Goal: Use online tool/utility: Utilize a website feature to perform a specific function

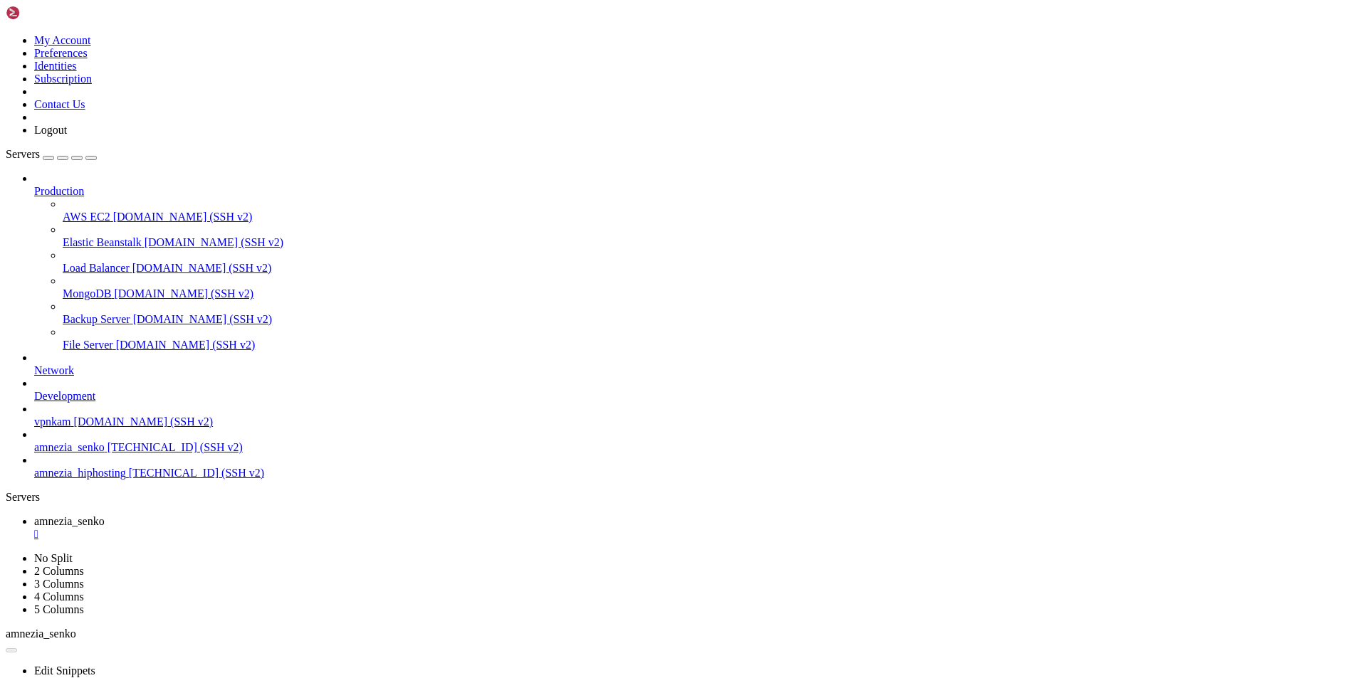
scroll to position [60483, 0]
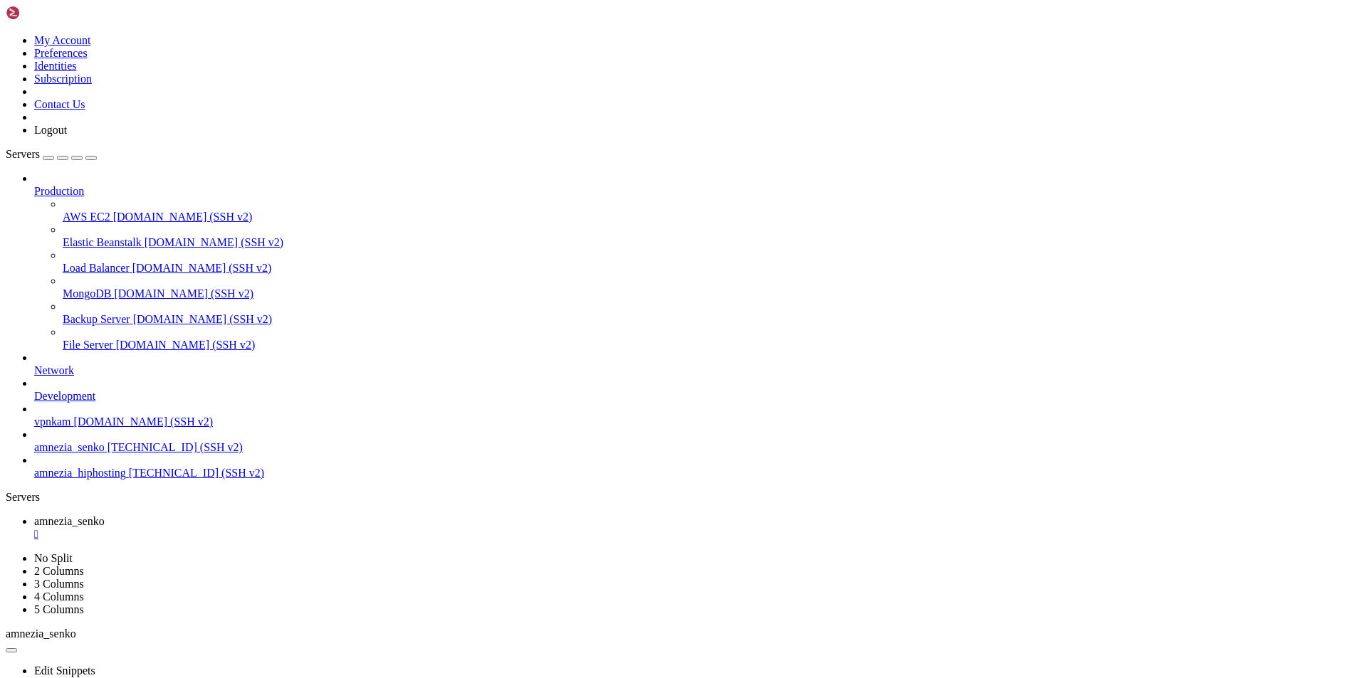
scroll to position [75489, 0]
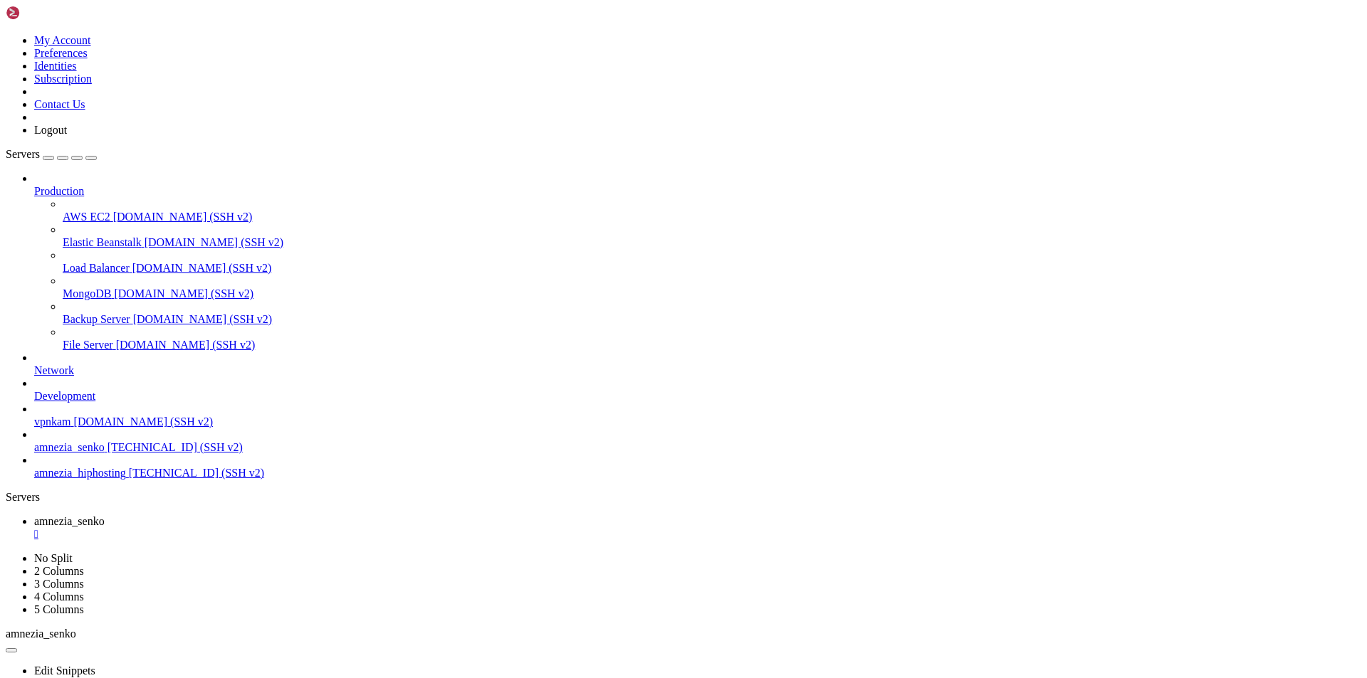
drag, startPoint x: 318, startPoint y: 1429, endPoint x: 132, endPoint y: 1347, distance: 203.3
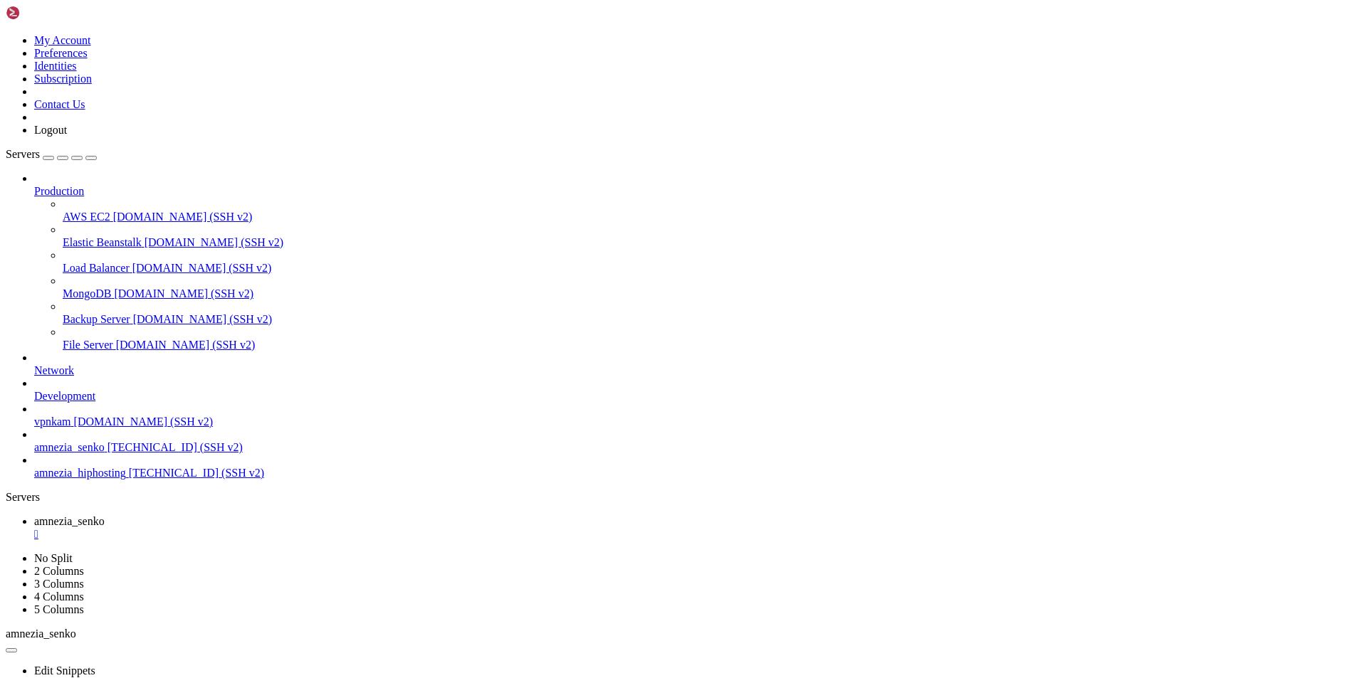
scroll to position [95133, 0]
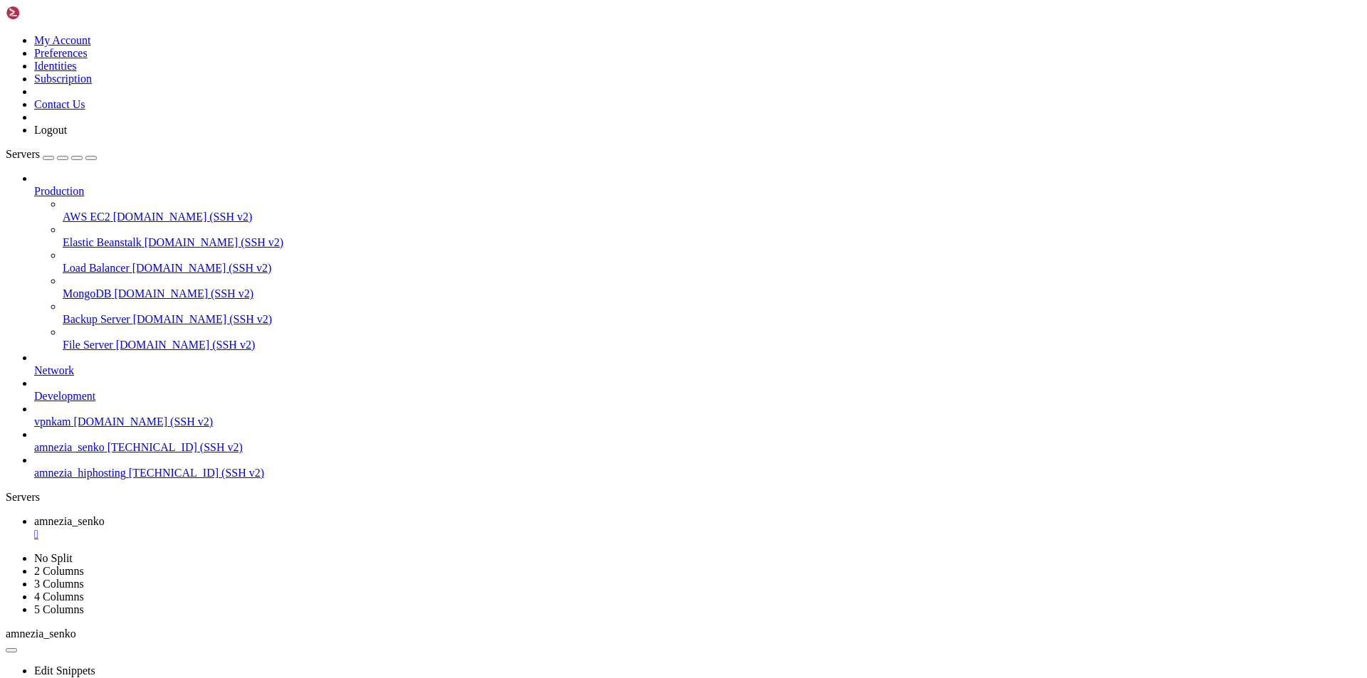
scroll to position [157295, 0]
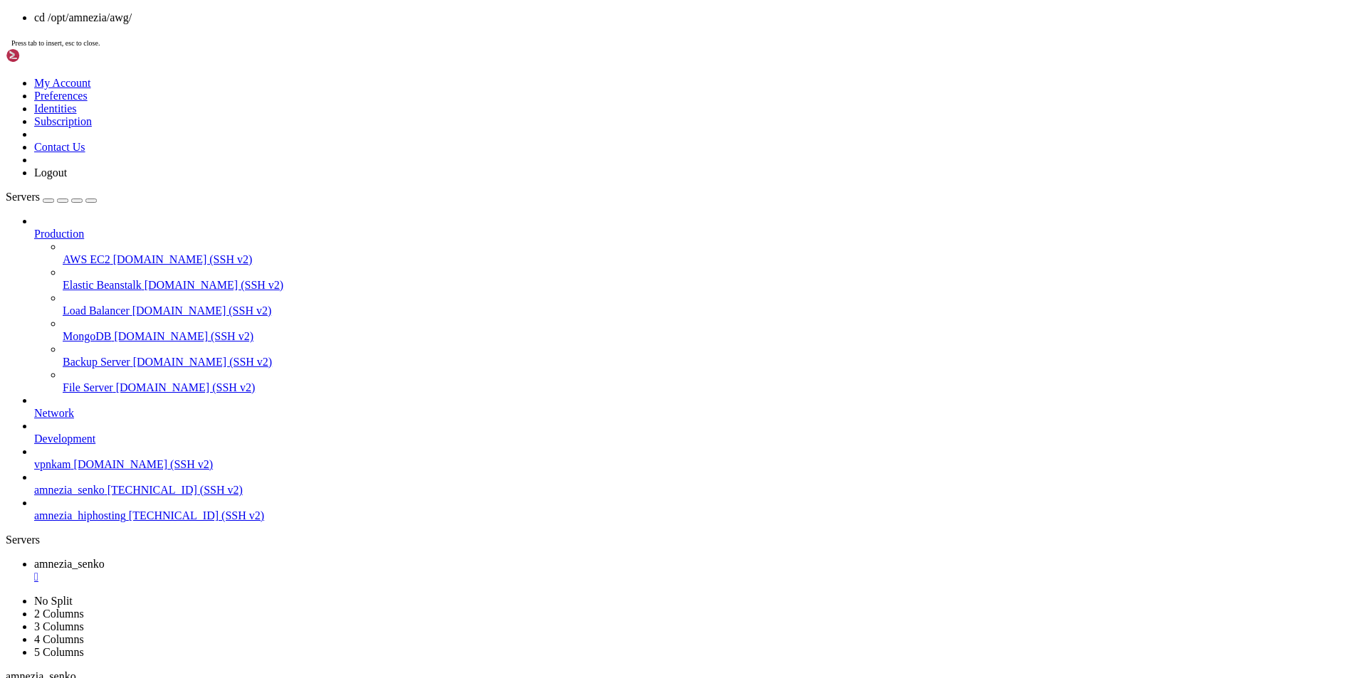
scroll to position [157346, 0]
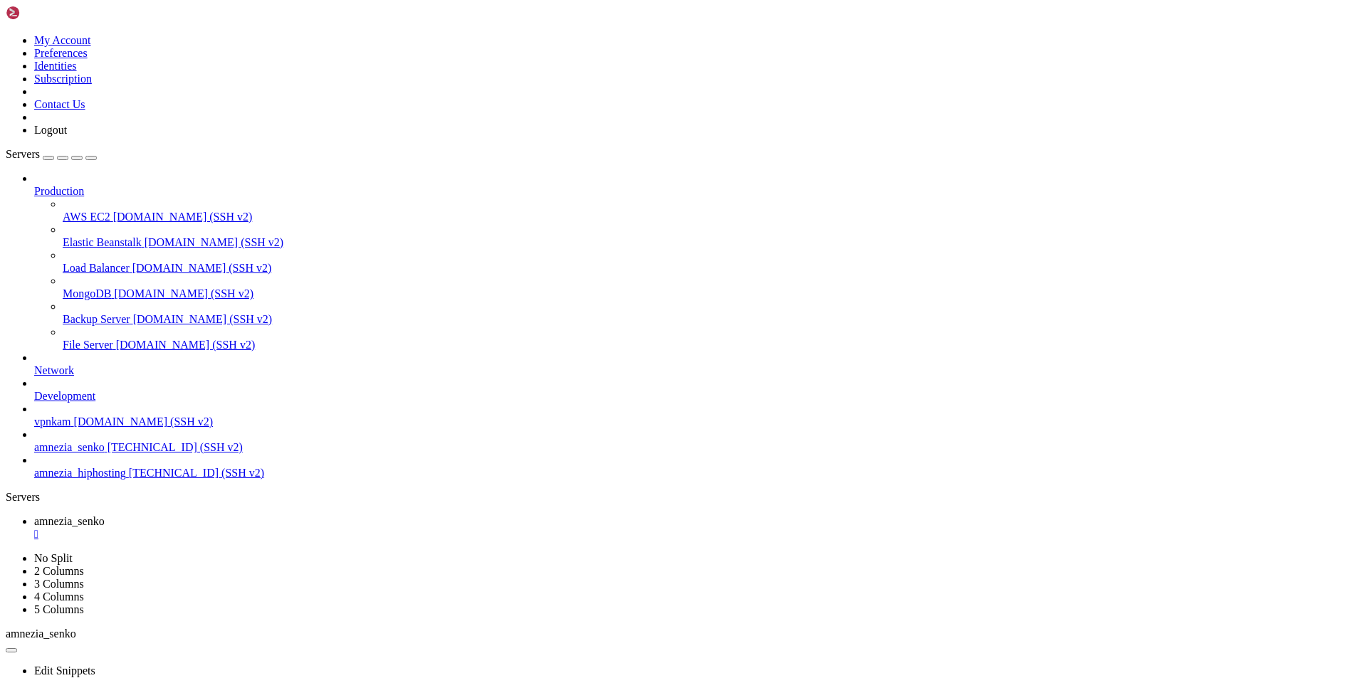
scroll to position [165444, 0]
